Goal: Navigation & Orientation: Find specific page/section

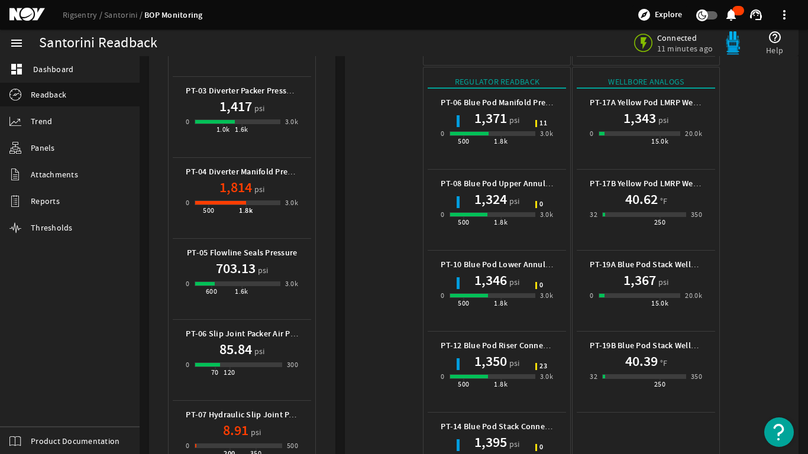
scroll to position [532, 0]
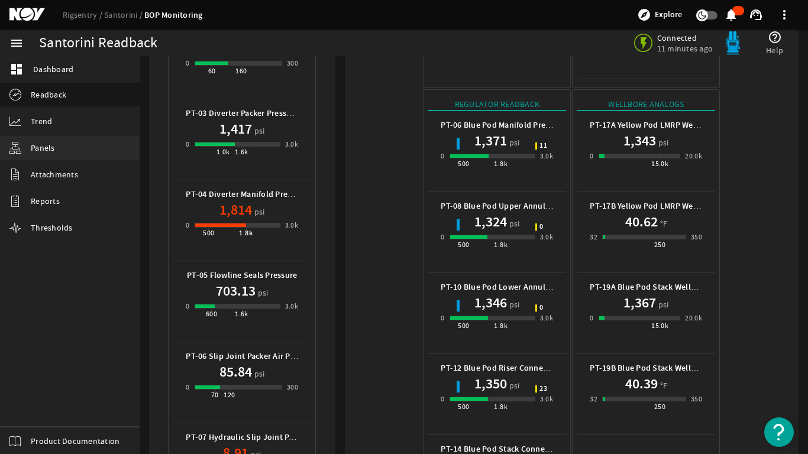
click at [47, 145] on span "Panels" at bounding box center [43, 148] width 24 height 12
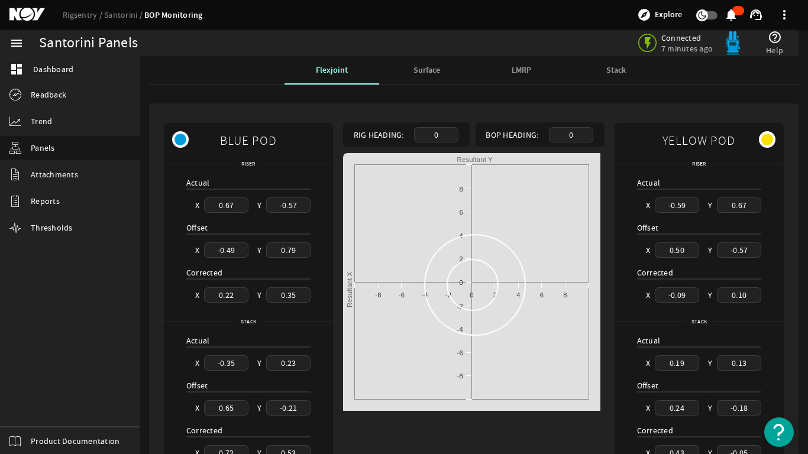
click at [621, 76] on span "Stack" at bounding box center [616, 70] width 20 height 28
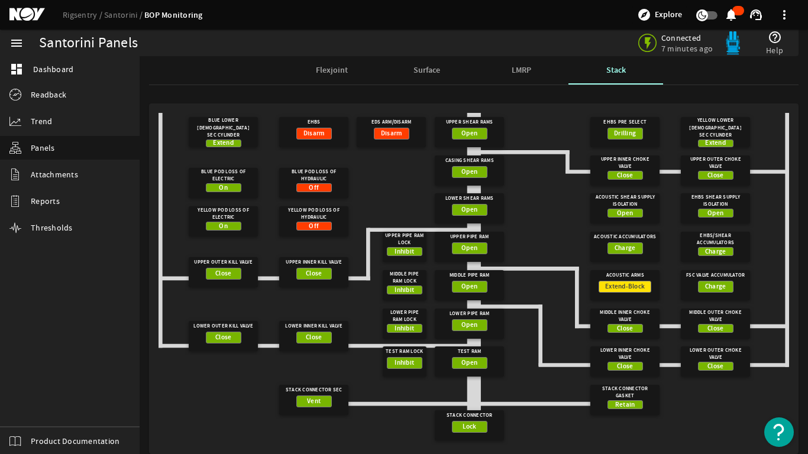
drag, startPoint x: 266, startPoint y: 203, endPoint x: 341, endPoint y: 205, distance: 75.7
click at [330, 228] on gridster "Blue Lower [DEMOGRAPHIC_DATA] Sec Cylinder Extend EHBS Disarm Upper Shear Rams …" at bounding box center [473, 279] width 630 height 332
click at [512, 66] on span "LMRP" at bounding box center [522, 70] width 20 height 8
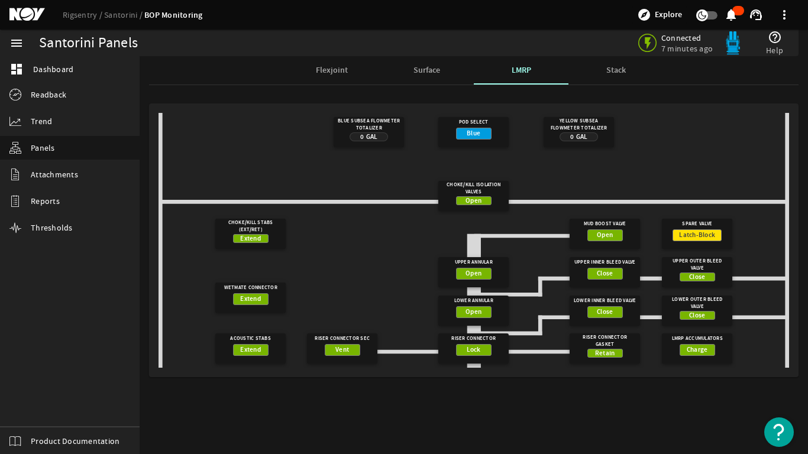
click at [430, 68] on span "Surface" at bounding box center [426, 70] width 27 height 8
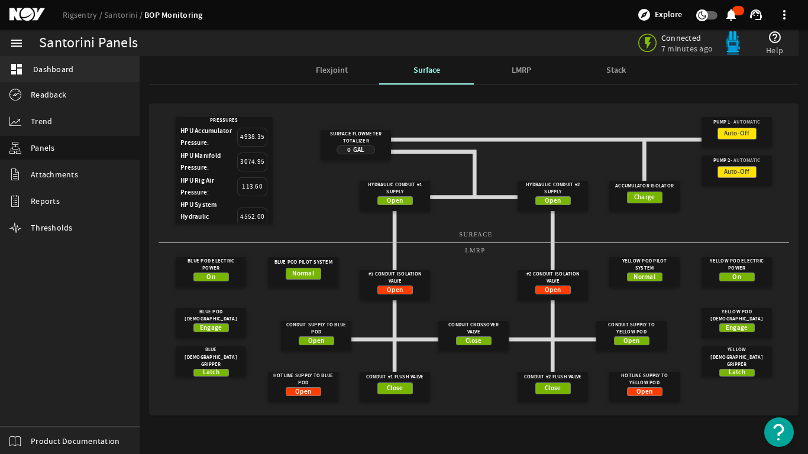
click at [29, 69] on link "dashboard Dashboard" at bounding box center [70, 69] width 140 height 26
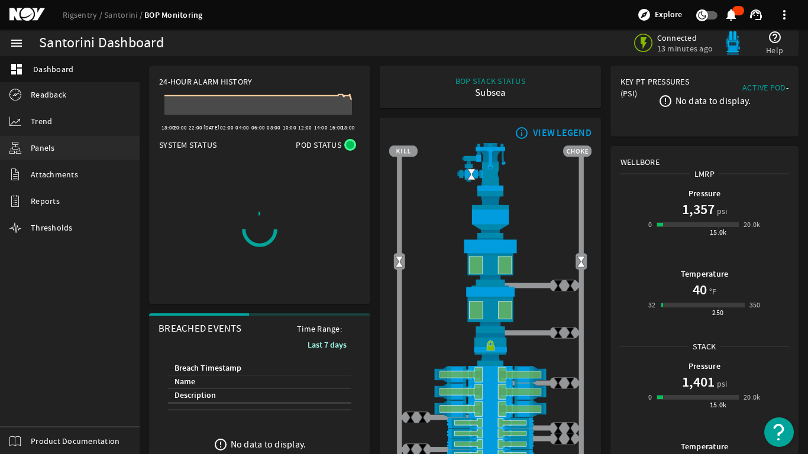
click at [38, 146] on span "Panels" at bounding box center [43, 148] width 24 height 12
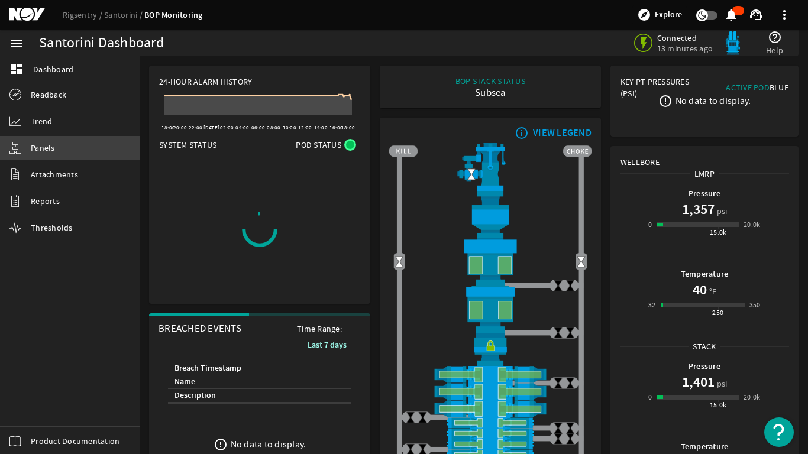
click at [38, 146] on span "Panels" at bounding box center [43, 148] width 24 height 12
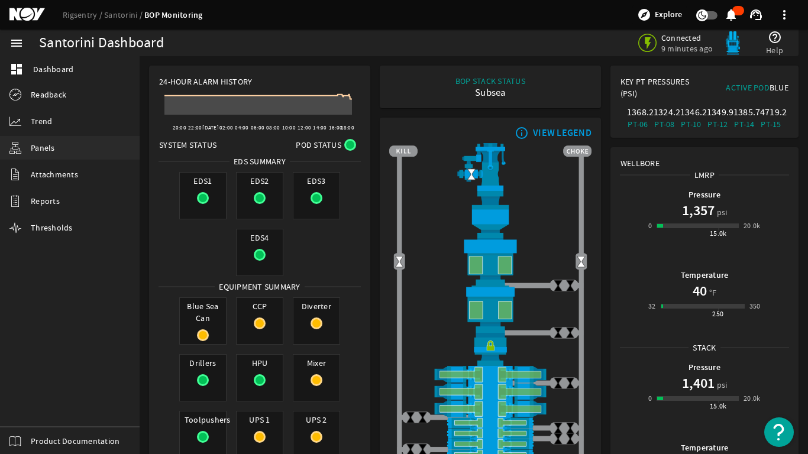
click at [40, 143] on span "Panels" at bounding box center [43, 148] width 24 height 12
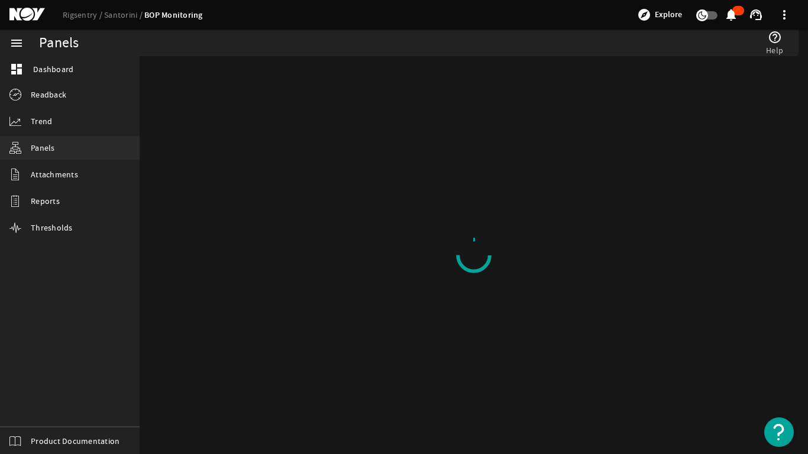
click at [44, 143] on span "Panels" at bounding box center [43, 148] width 24 height 12
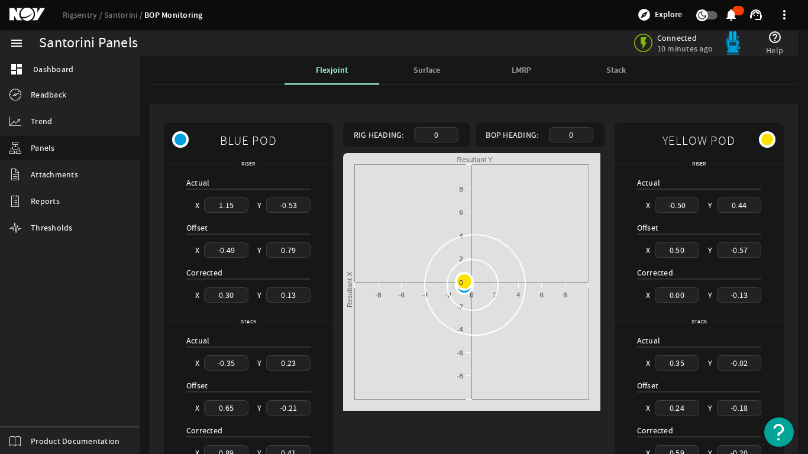
click at [613, 69] on span "Stack" at bounding box center [616, 70] width 20 height 8
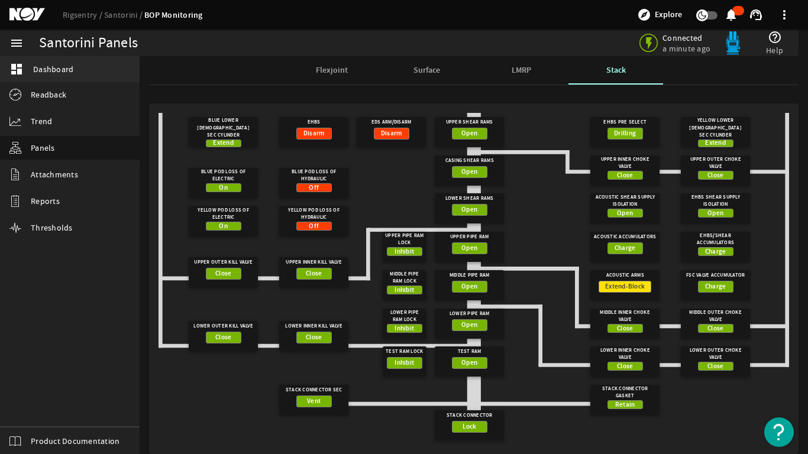
click at [48, 70] on span "Dashboard" at bounding box center [53, 69] width 40 height 12
